Goal: Transaction & Acquisition: Purchase product/service

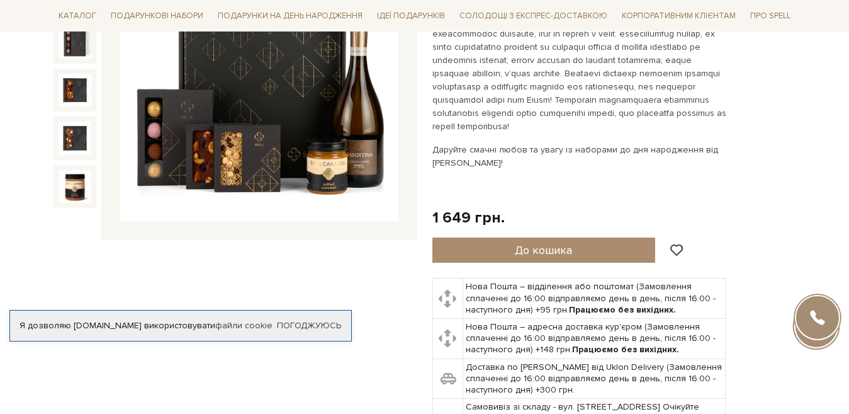
scroll to position [252, 0]
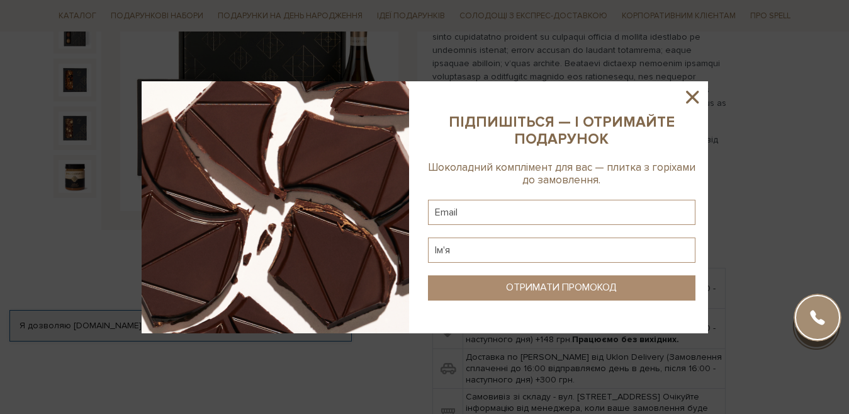
click at [691, 96] on icon at bounding box center [692, 97] width 13 height 13
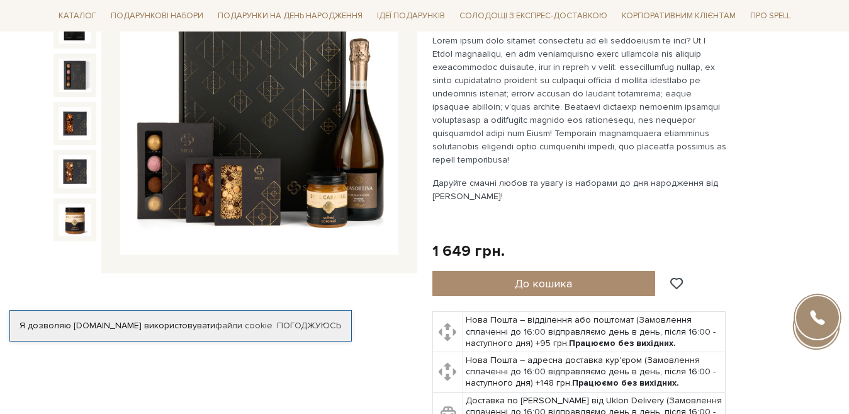
scroll to position [126, 0]
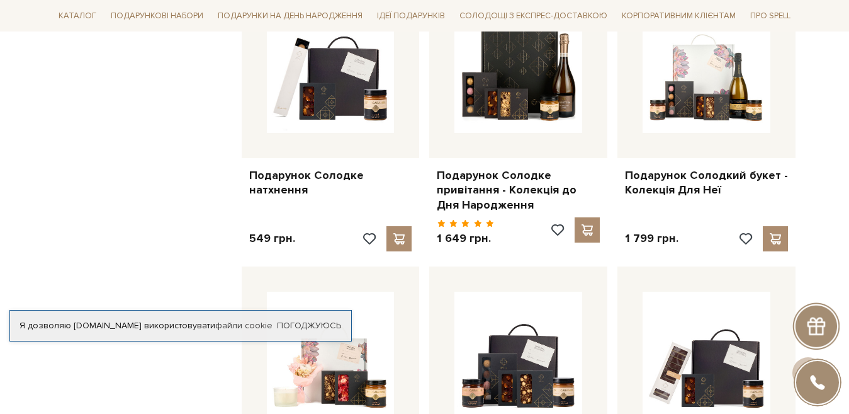
scroll to position [1259, 0]
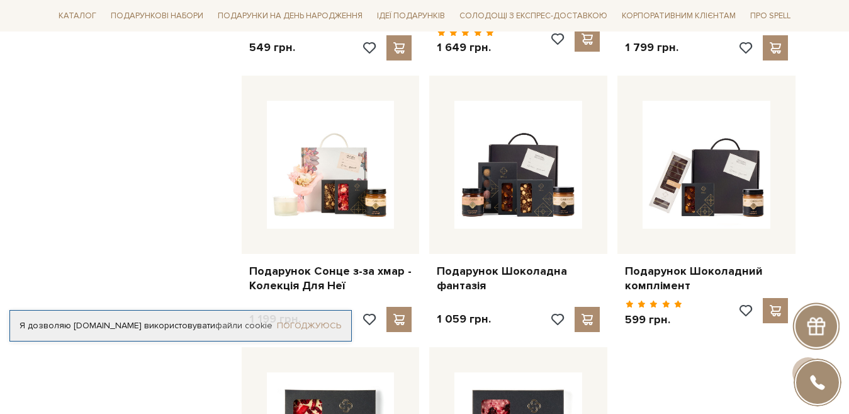
click at [319, 320] on link "Погоджуюсь" at bounding box center [309, 325] width 64 height 11
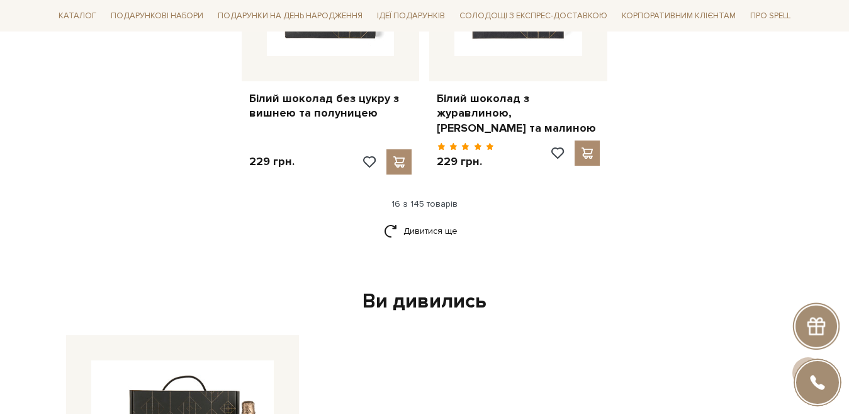
scroll to position [1700, 0]
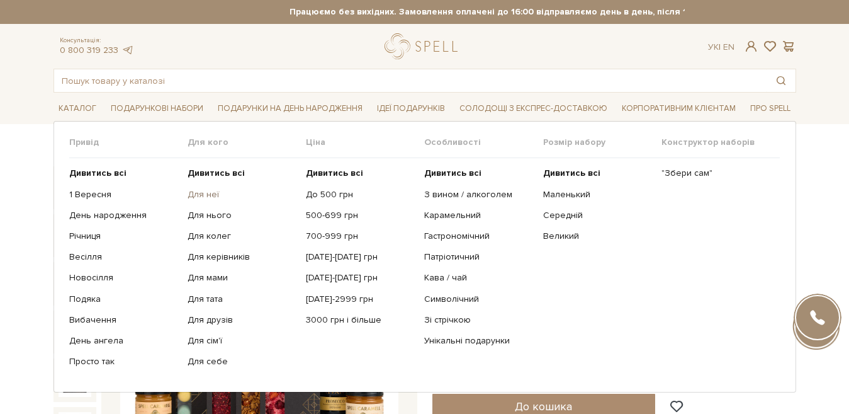
click at [210, 195] on link "Для неї" at bounding box center [242, 194] width 109 height 11
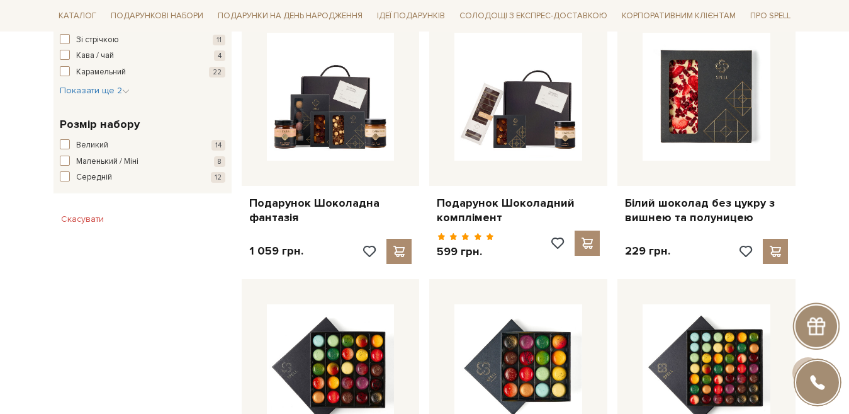
scroll to position [756, 0]
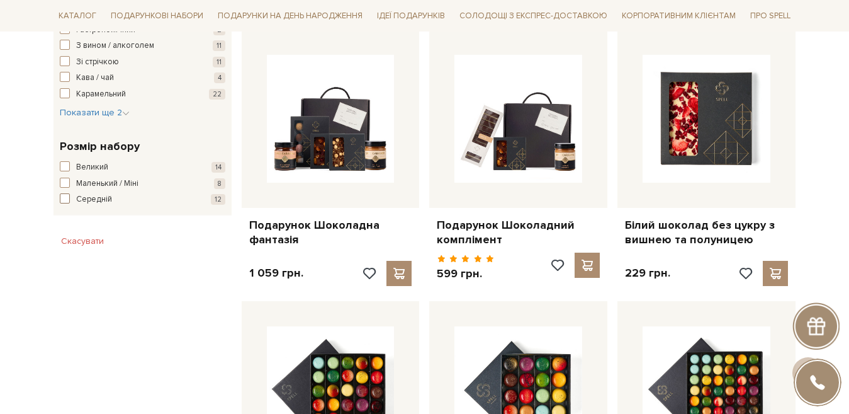
click at [61, 198] on span "button" at bounding box center [65, 198] width 10 height 10
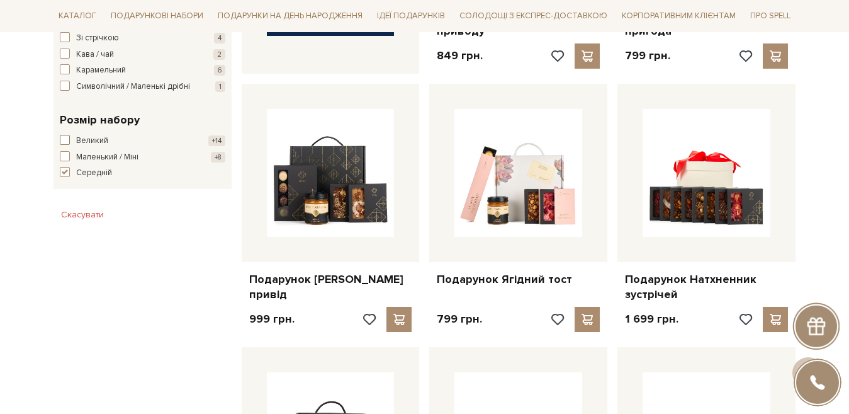
click at [64, 145] on span "button" at bounding box center [65, 140] width 10 height 10
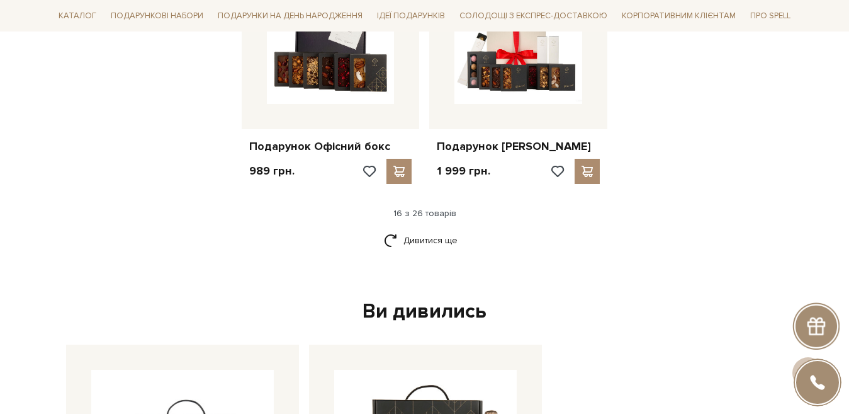
scroll to position [1637, 0]
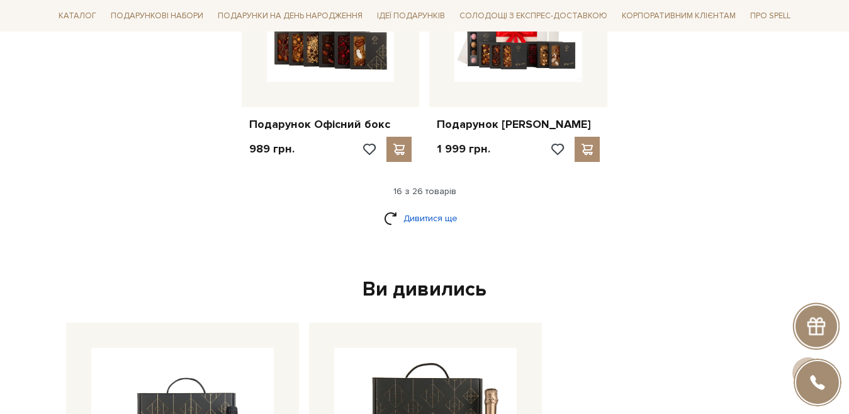
click at [437, 218] on link "Дивитися ще" at bounding box center [425, 218] width 82 height 22
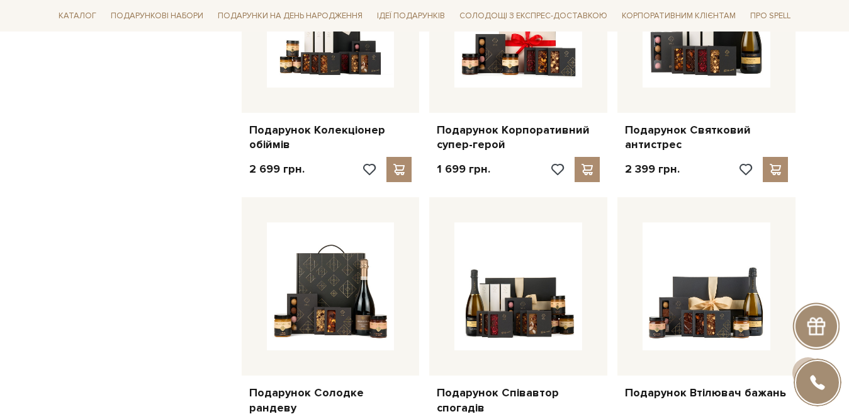
scroll to position [1952, 0]
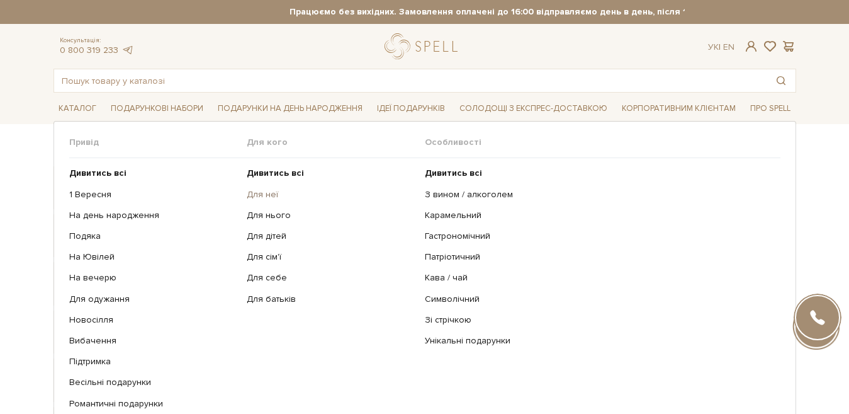
click at [271, 193] on link "Для неї" at bounding box center [331, 194] width 169 height 11
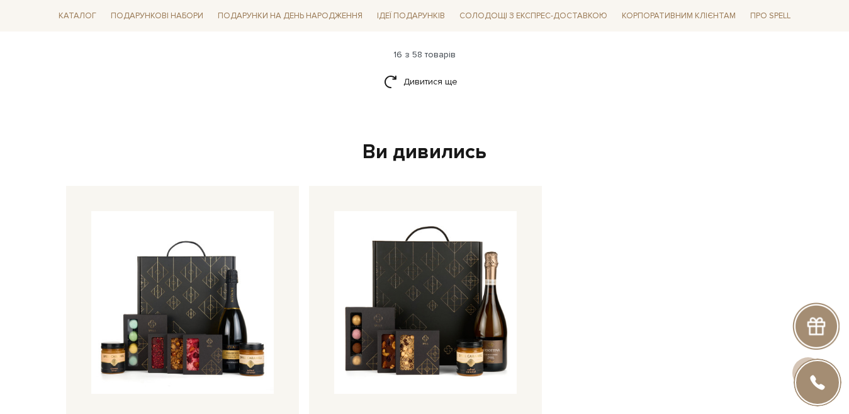
scroll to position [1889, 0]
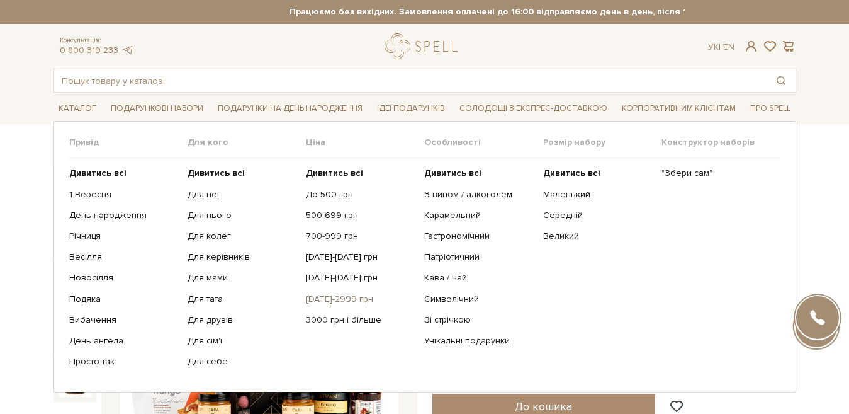
click at [345, 297] on link "[DATE]-2999 грн" at bounding box center [360, 298] width 109 height 11
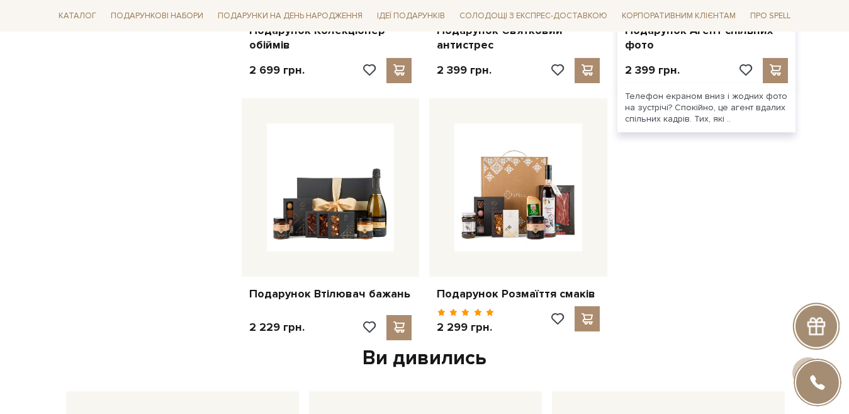
scroll to position [819, 0]
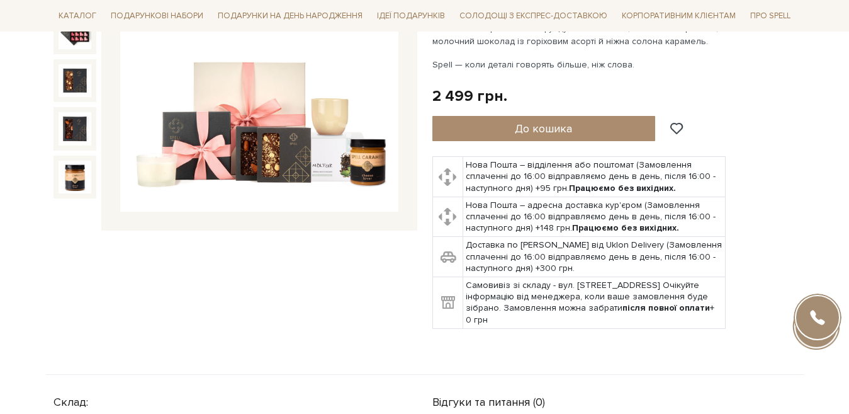
scroll to position [252, 0]
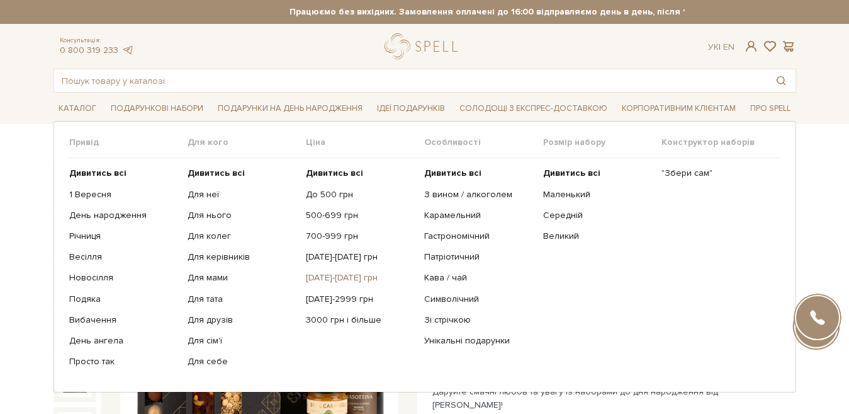
click at [332, 280] on link "[DATE]-[DATE] грн" at bounding box center [360, 277] width 109 height 11
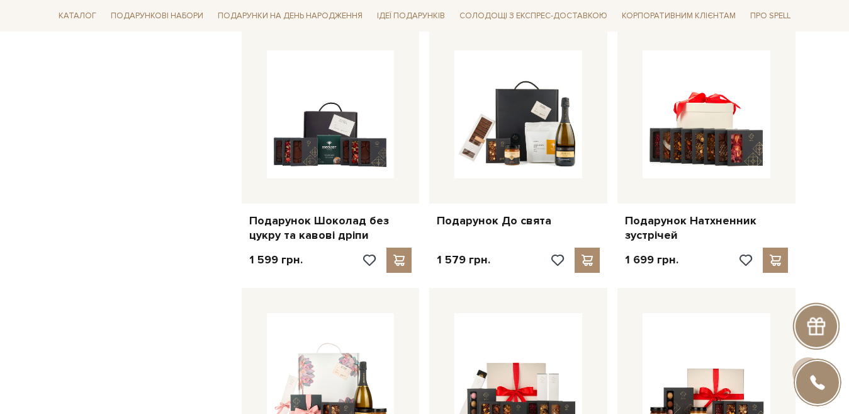
scroll to position [1007, 0]
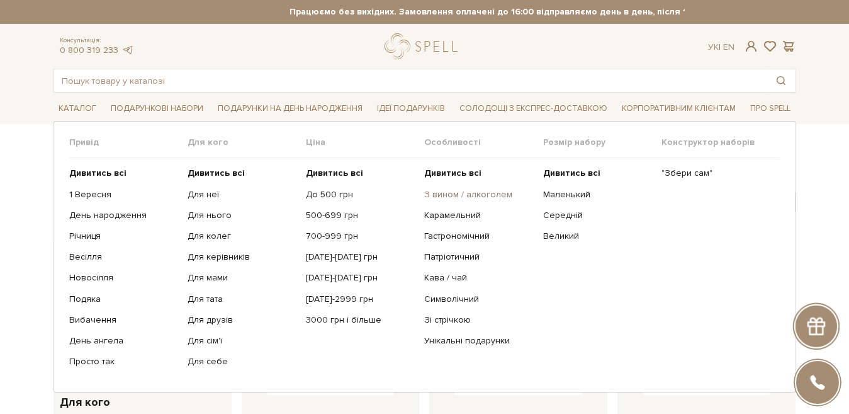
click at [495, 191] on link "З вином / алкоголем" at bounding box center [478, 194] width 109 height 11
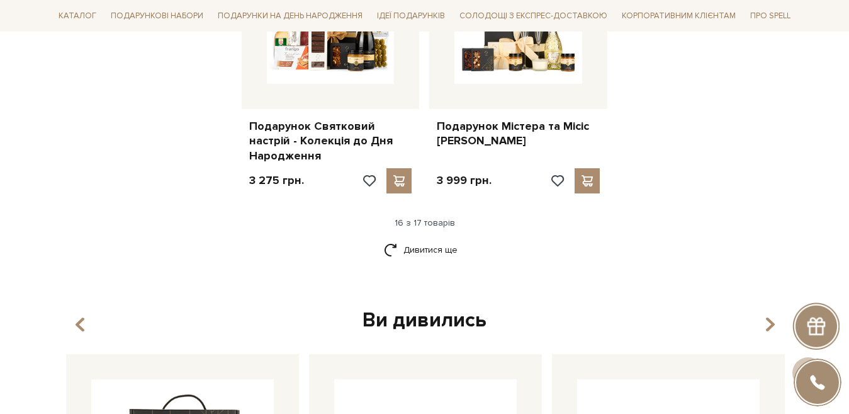
scroll to position [1637, 0]
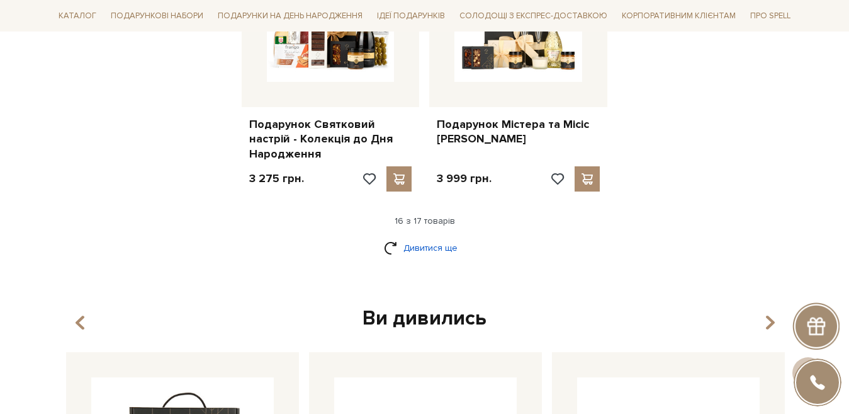
click at [431, 237] on link "Дивитися ще" at bounding box center [425, 248] width 82 height 22
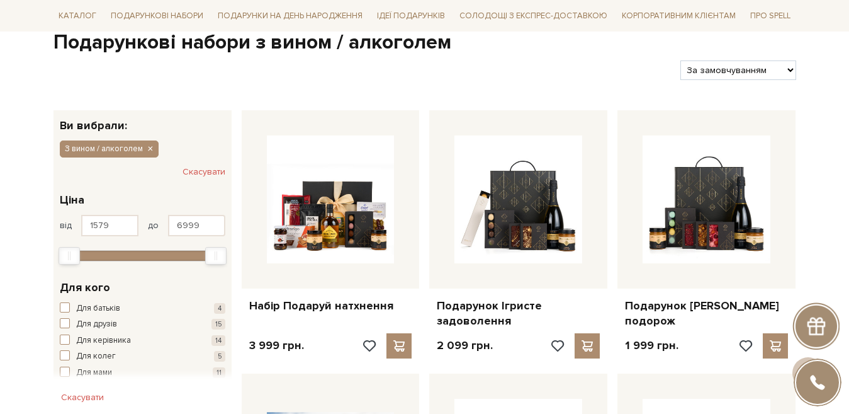
scroll to position [126, 0]
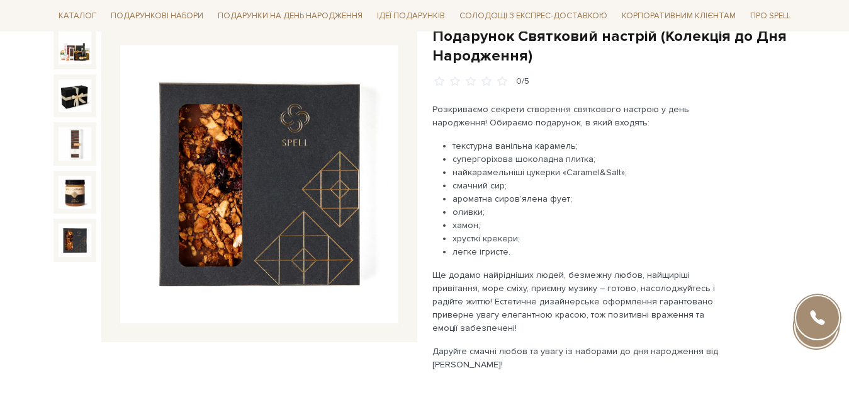
scroll to position [63, 0]
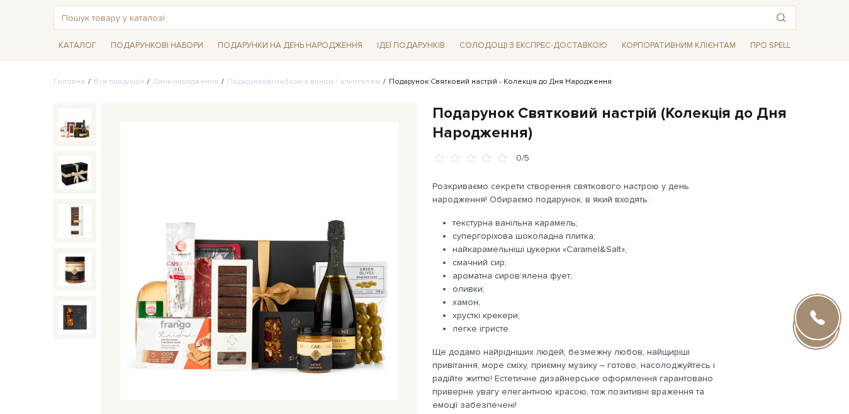
click at [71, 123] on img at bounding box center [75, 124] width 33 height 33
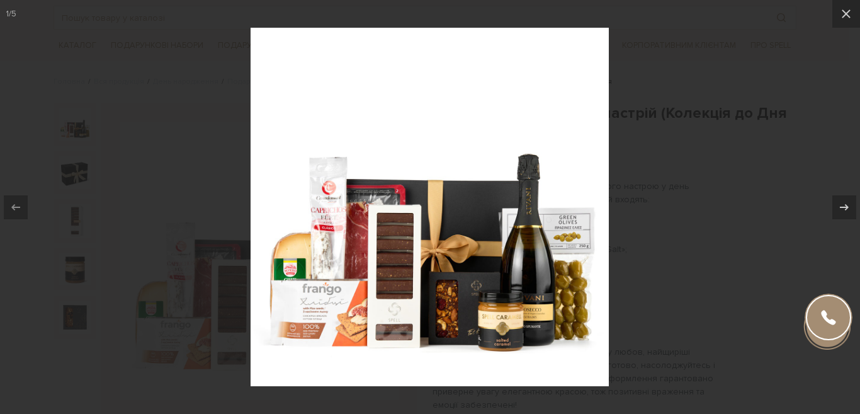
click at [797, 84] on div at bounding box center [430, 207] width 860 height 414
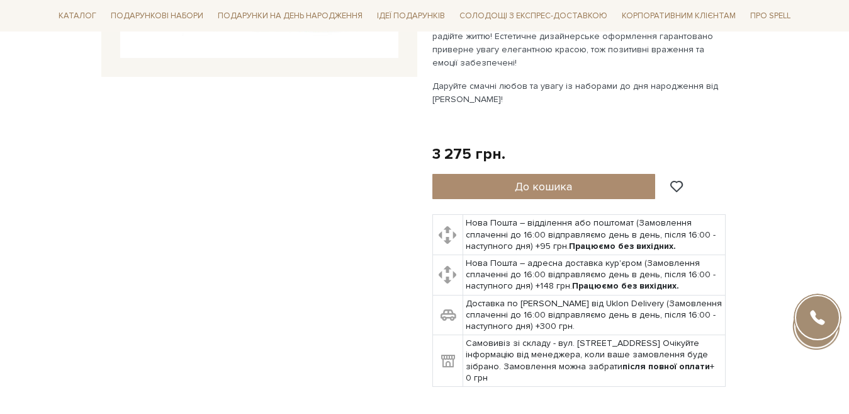
scroll to position [378, 0]
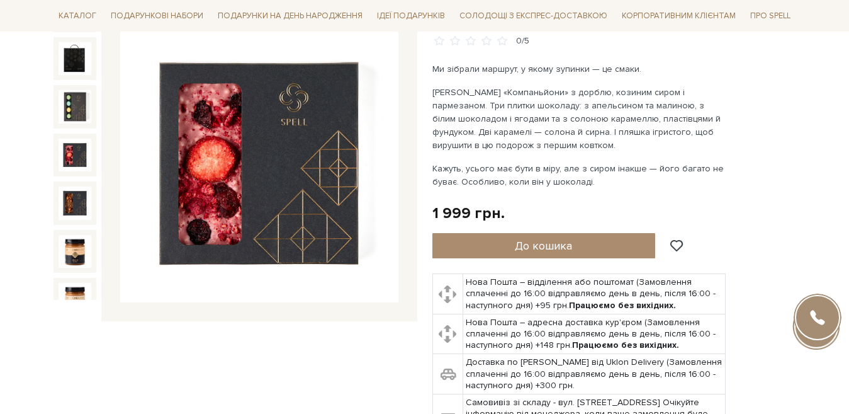
scroll to position [252, 0]
